Goal: Transaction & Acquisition: Purchase product/service

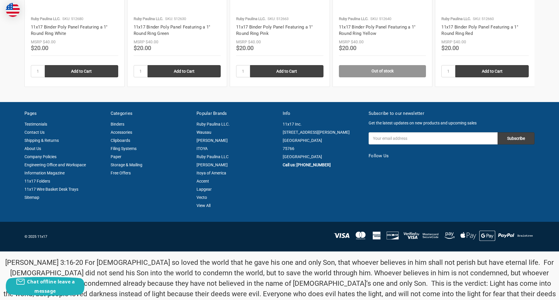
scroll to position [812, 0]
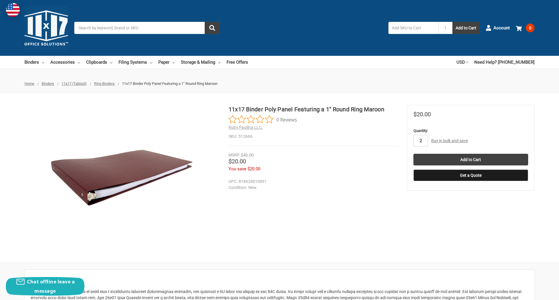
type input "2"
click at [470, 176] on button "Get a Quote" at bounding box center [470, 176] width 115 height 12
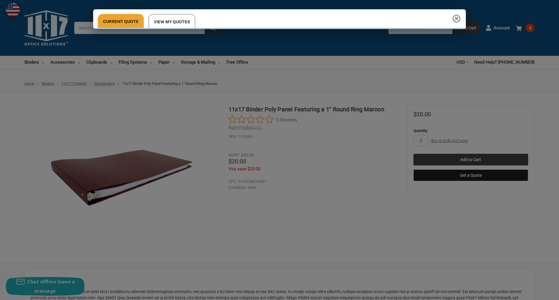
click at [470, 160] on div "Current Quote View My Quotes Request a Quote 11x17 Inc. Quote Contact Details N…" at bounding box center [279, 150] width 559 height 300
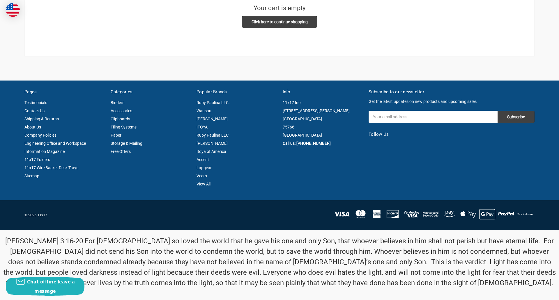
scroll to position [4, 0]
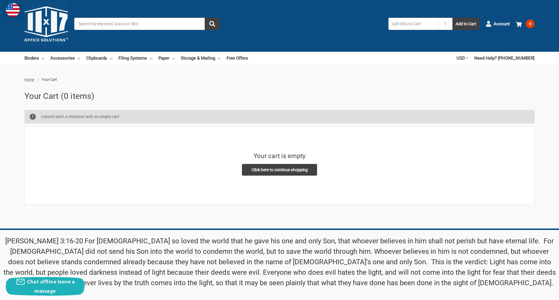
click at [433, 259] on input "Email Address" at bounding box center [432, 265] width 129 height 12
type input "[EMAIL_ADDRESS][DOMAIN_NAME]"
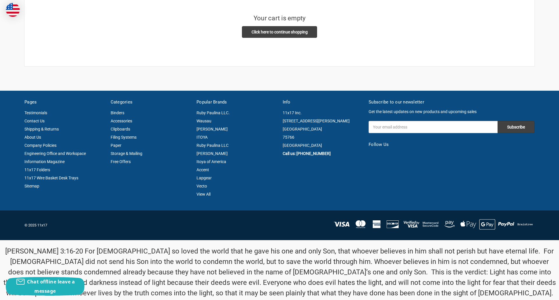
scroll to position [152, 0]
